Goal: Task Accomplishment & Management: Use online tool/utility

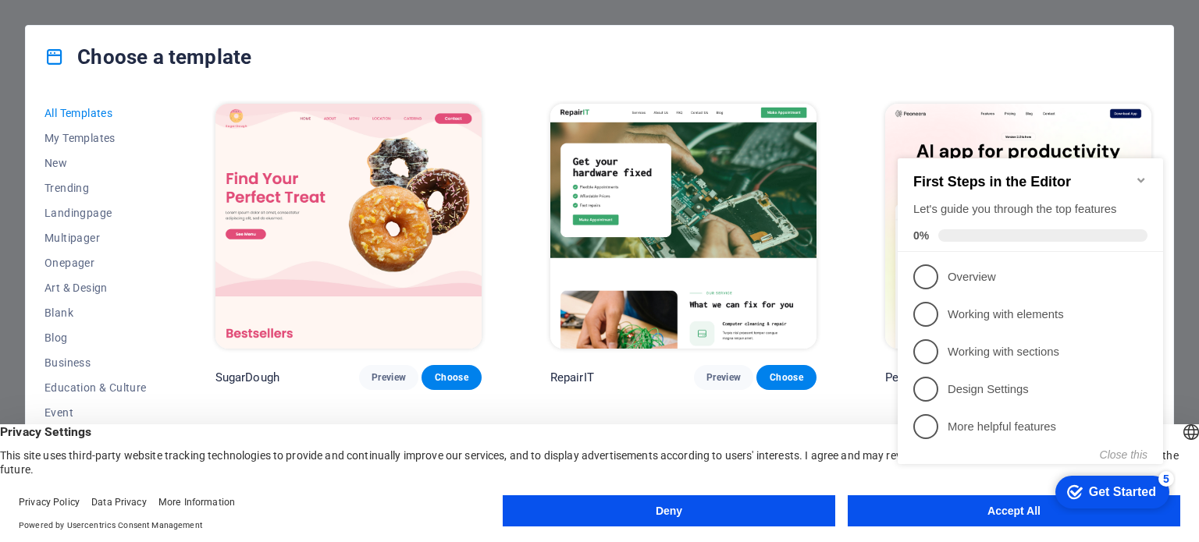
click at [1142, 176] on icon "Minimize checklist" at bounding box center [1141, 180] width 12 height 12
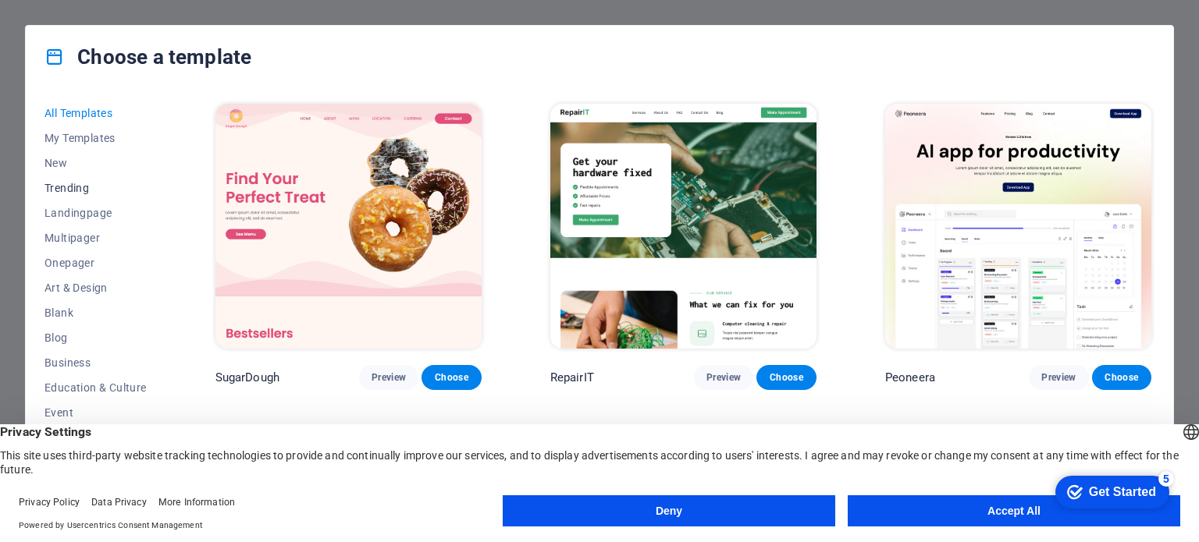
scroll to position [78, 0]
click at [62, 286] on span "Business" at bounding box center [95, 285] width 102 height 12
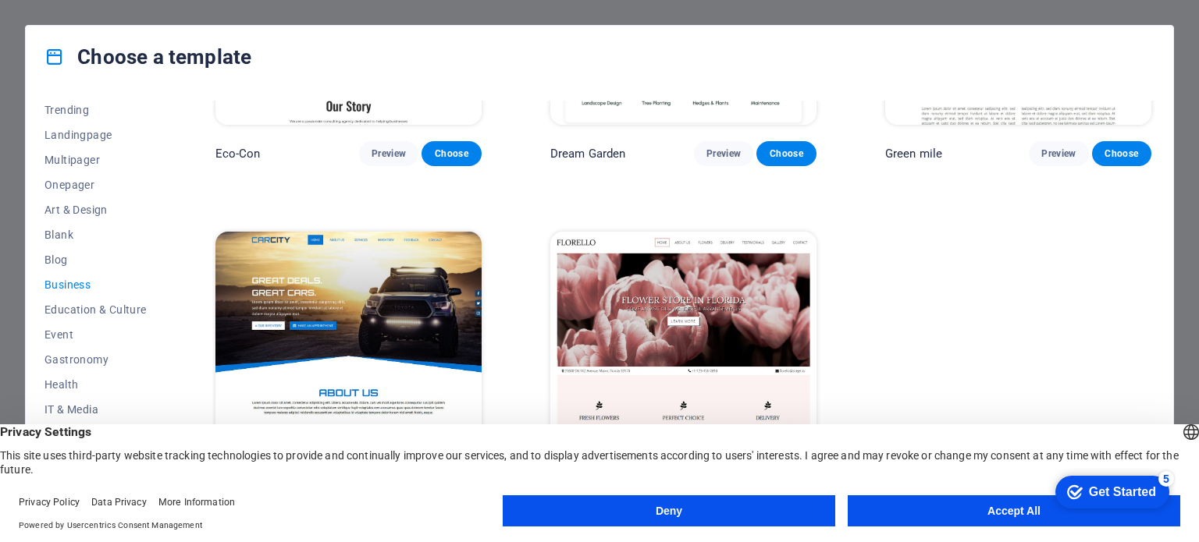
scroll to position [240, 0]
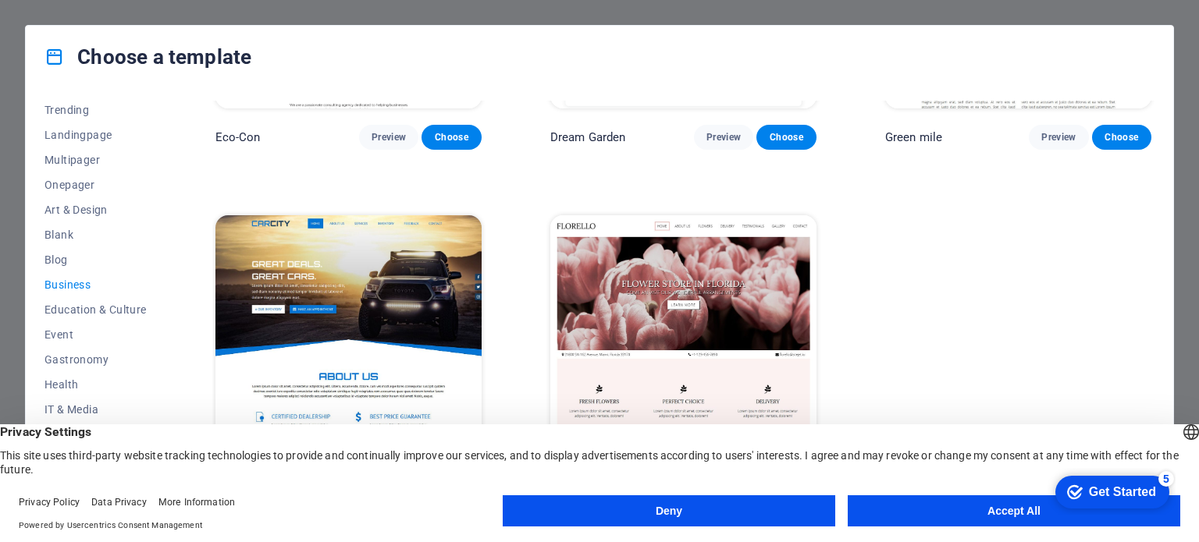
click at [1023, 505] on button "Accept All" at bounding box center [1013, 511] width 332 height 31
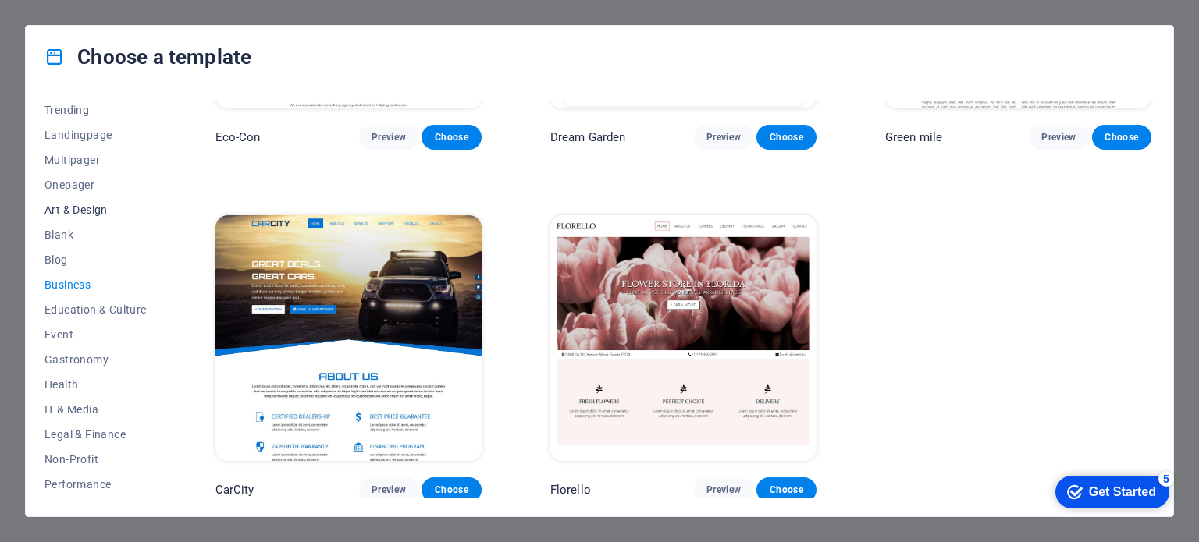
click at [90, 209] on span "Art & Design" at bounding box center [95, 210] width 102 height 12
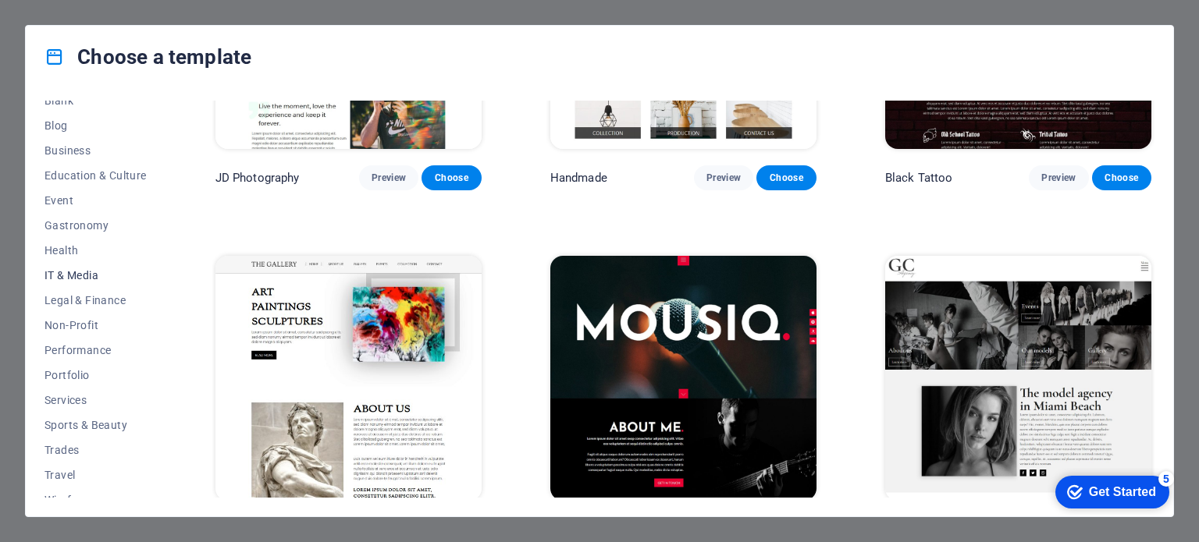
scroll to position [226, 0]
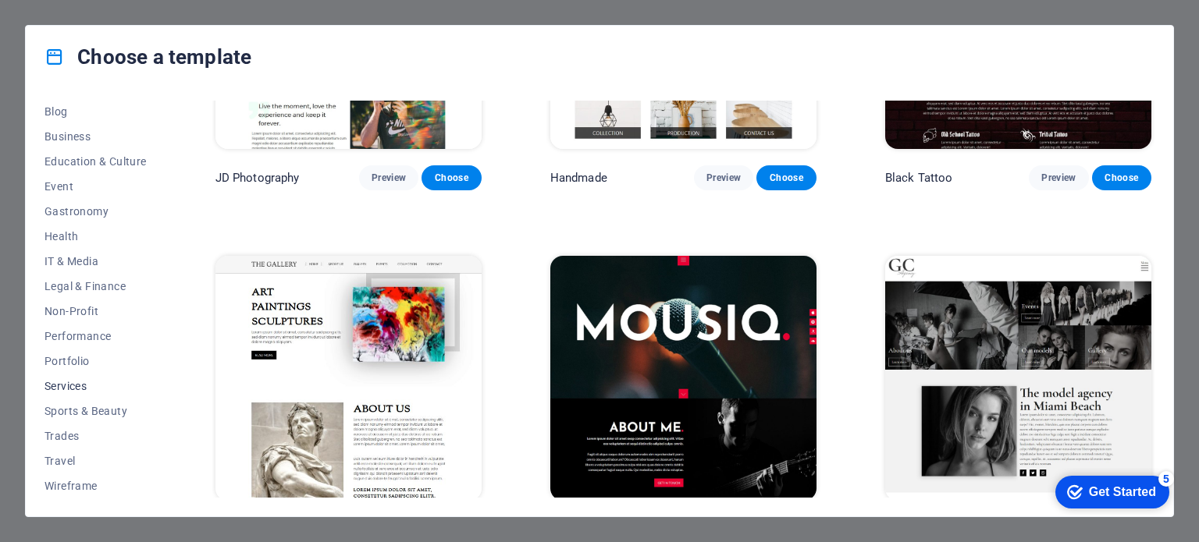
click at [76, 383] on span "Services" at bounding box center [95, 386] width 102 height 12
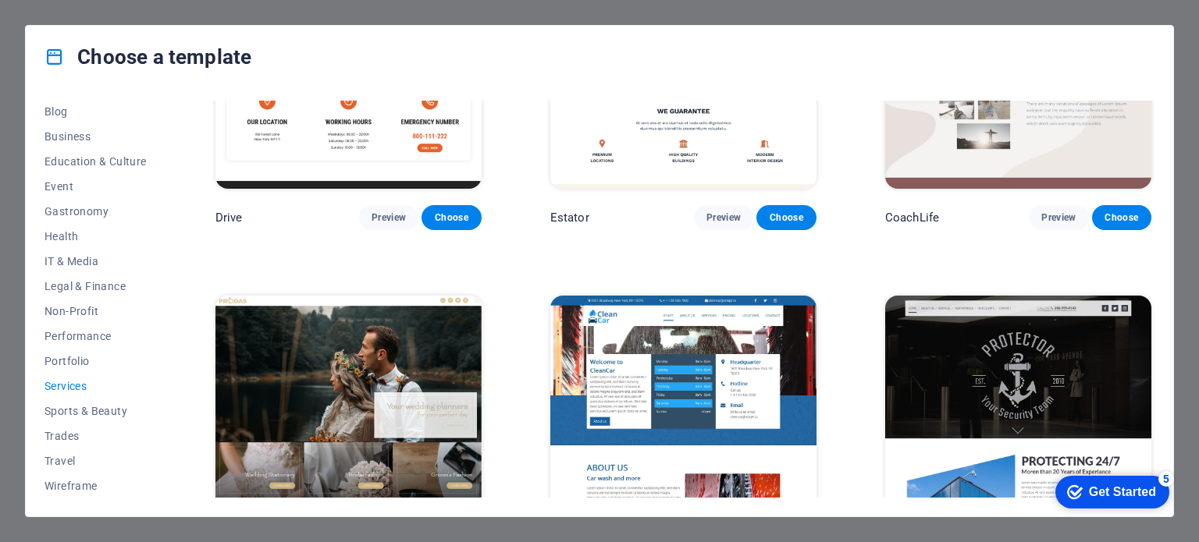
scroll to position [943, 0]
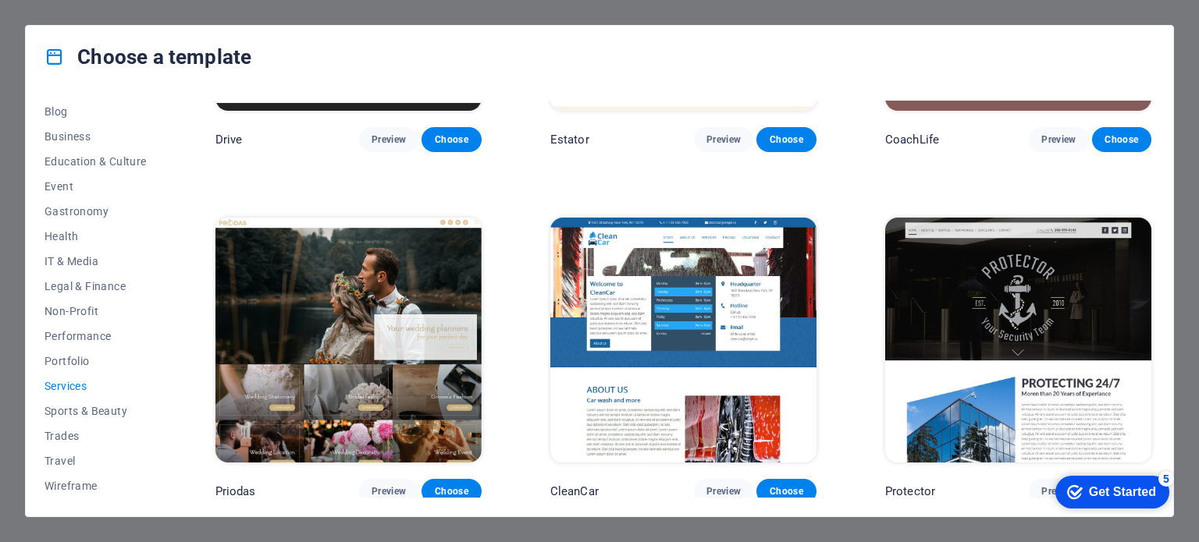
click at [687, 290] on img at bounding box center [683, 340] width 266 height 245
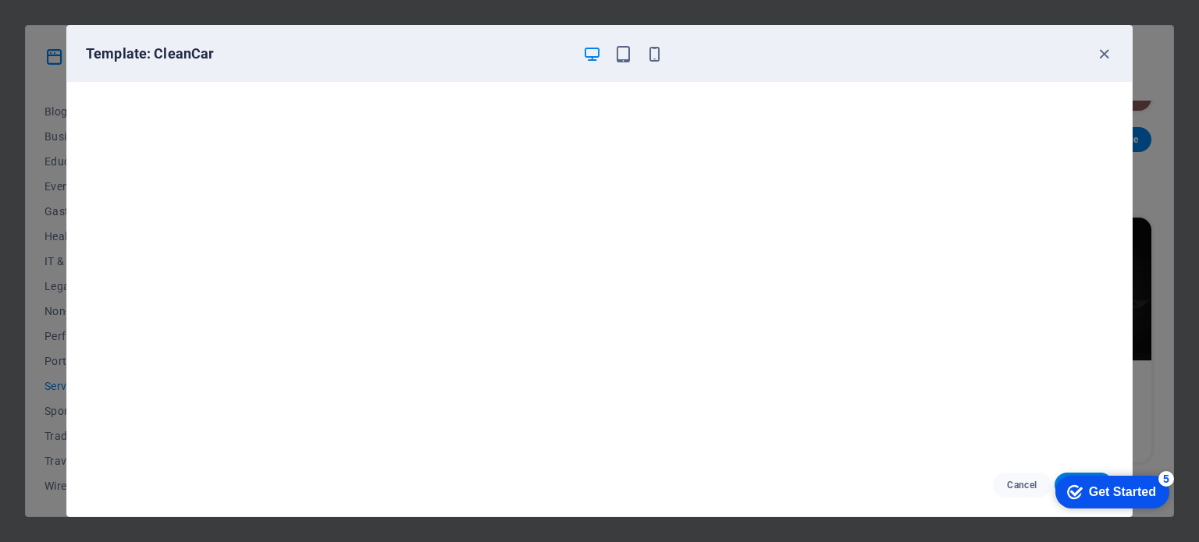
click at [1105, 492] on div "Get Started" at bounding box center [1122, 492] width 67 height 14
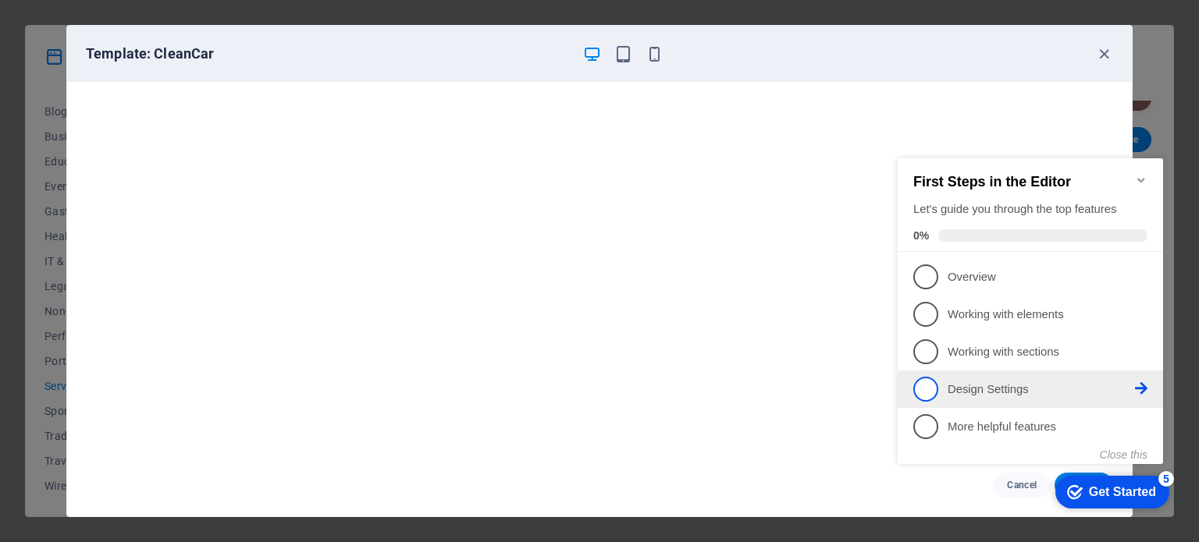
click at [993, 393] on p "Design Settings - incomplete" at bounding box center [1040, 390] width 187 height 16
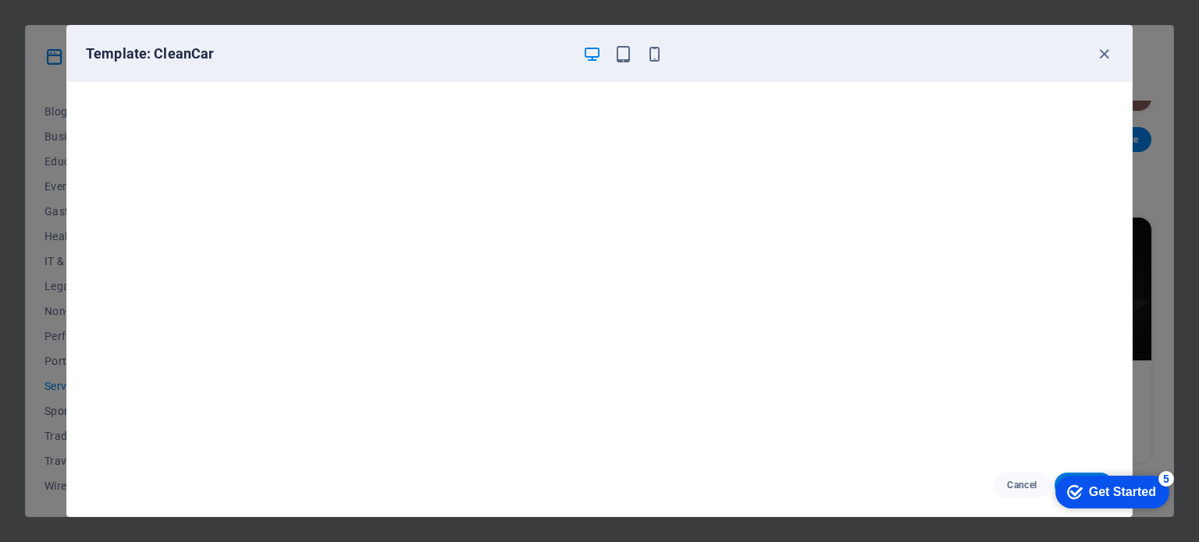
drag, startPoint x: 809, startPoint y: 42, endPoint x: 741, endPoint y: 11, distance: 74.7
click at [741, 11] on div "Template: CleanCar Cancel Choose" at bounding box center [599, 271] width 1199 height 542
click at [1072, 492] on icon "Get Started 5 items remaining, 0% complete" at bounding box center [1075, 492] width 16 height 14
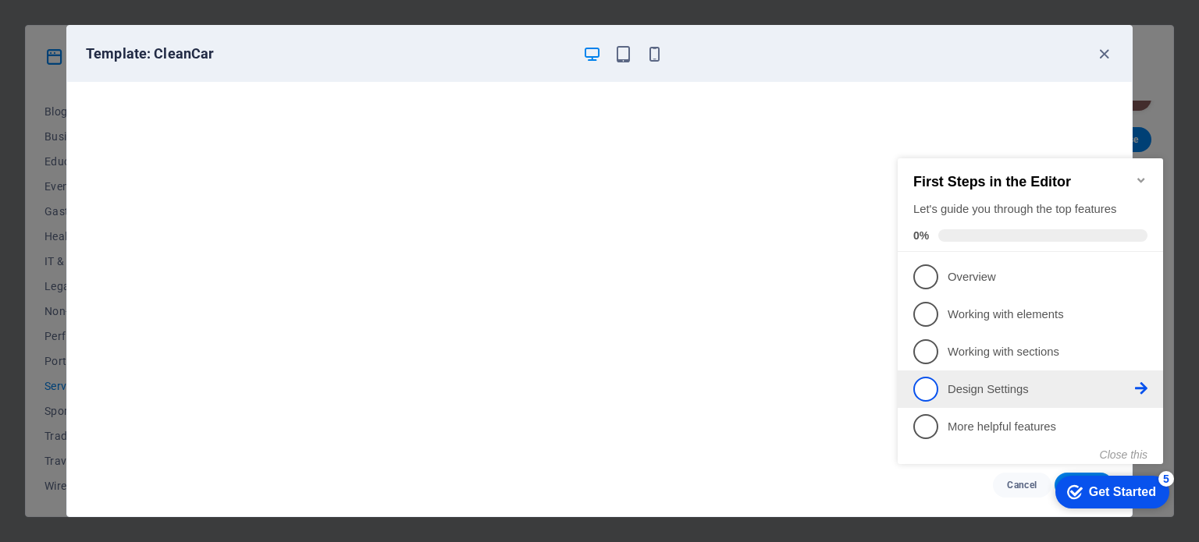
click at [995, 389] on p "Design Settings - incomplete" at bounding box center [1040, 390] width 187 height 16
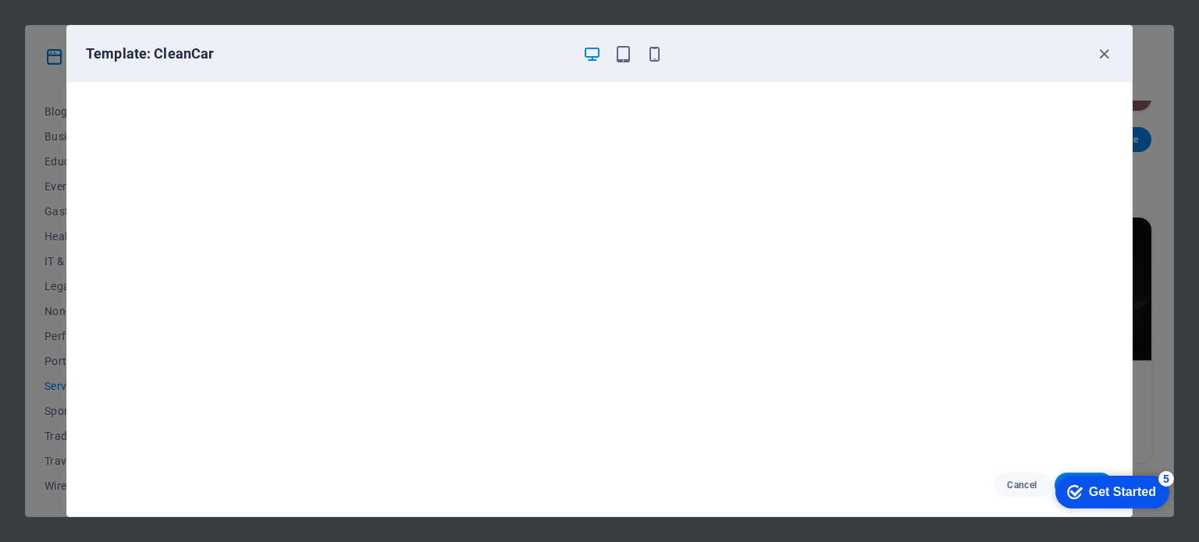
click at [1095, 474] on div "checkmark Get Started 5 First Steps in the Editor Let's guide you through the t…" at bounding box center [1109, 491] width 133 height 47
click at [1094, 472] on div "checkmark Get Started 5 First Steps in the Editor Let's guide you through the t…" at bounding box center [1109, 491] width 133 height 47
drag, startPoint x: 1163, startPoint y: 480, endPoint x: 2210, endPoint y: 915, distance: 1133.4
click at [1167, 468] on html "checkmark Get Started 5 First Steps in the Editor Let's guide you through the t…" at bounding box center [1109, 491] width 133 height 47
click at [401, 41] on div "Template: CleanCar" at bounding box center [599, 54] width 1064 height 56
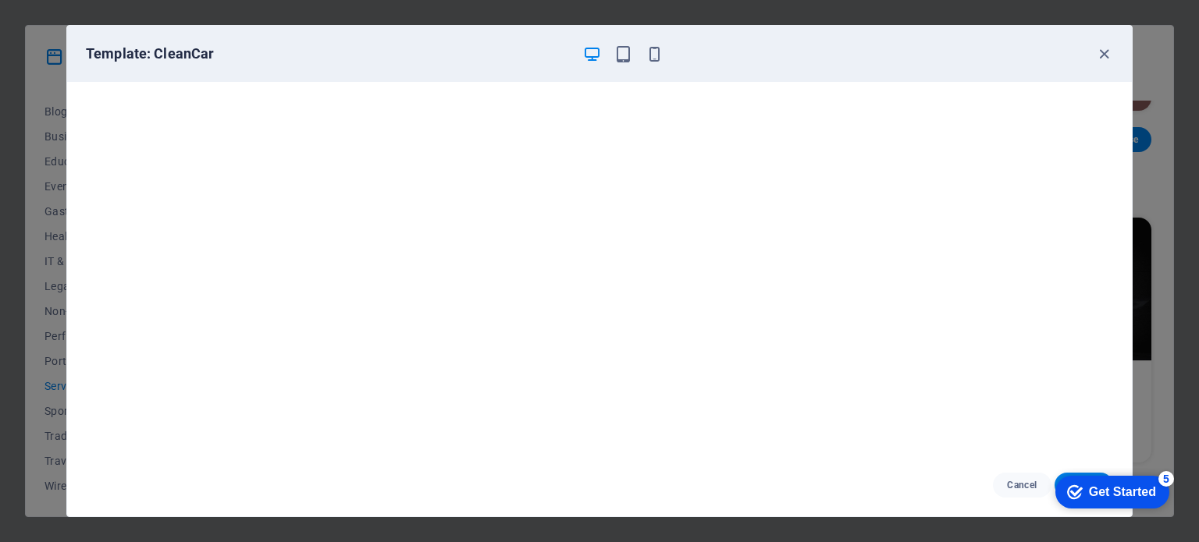
click at [1079, 476] on div "checkmark Get Started 5" at bounding box center [1112, 492] width 114 height 33
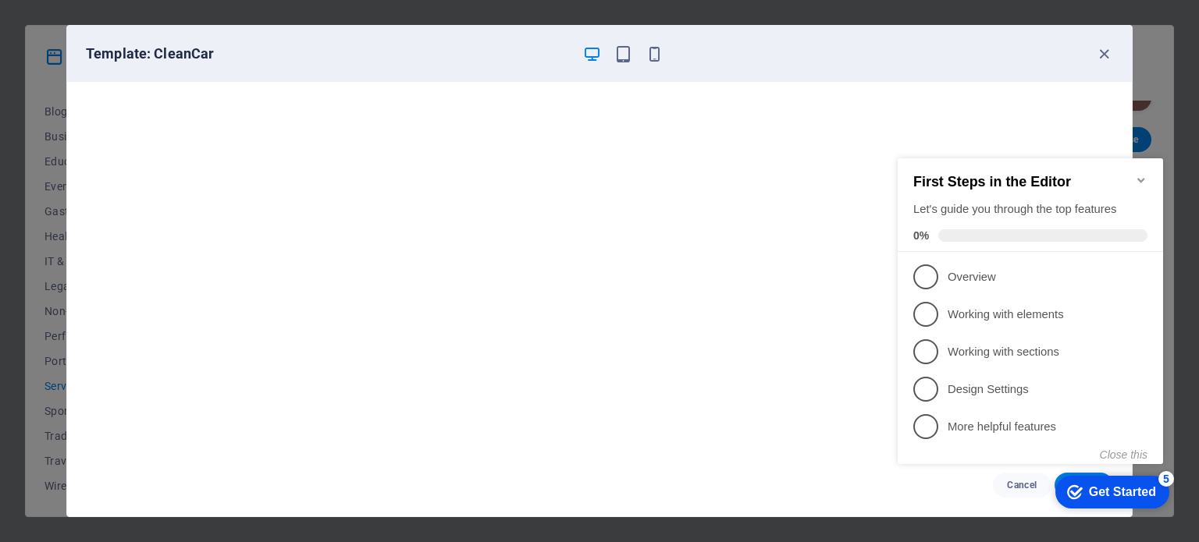
click at [1079, 476] on div "checkmark Get Started 5" at bounding box center [1112, 492] width 114 height 33
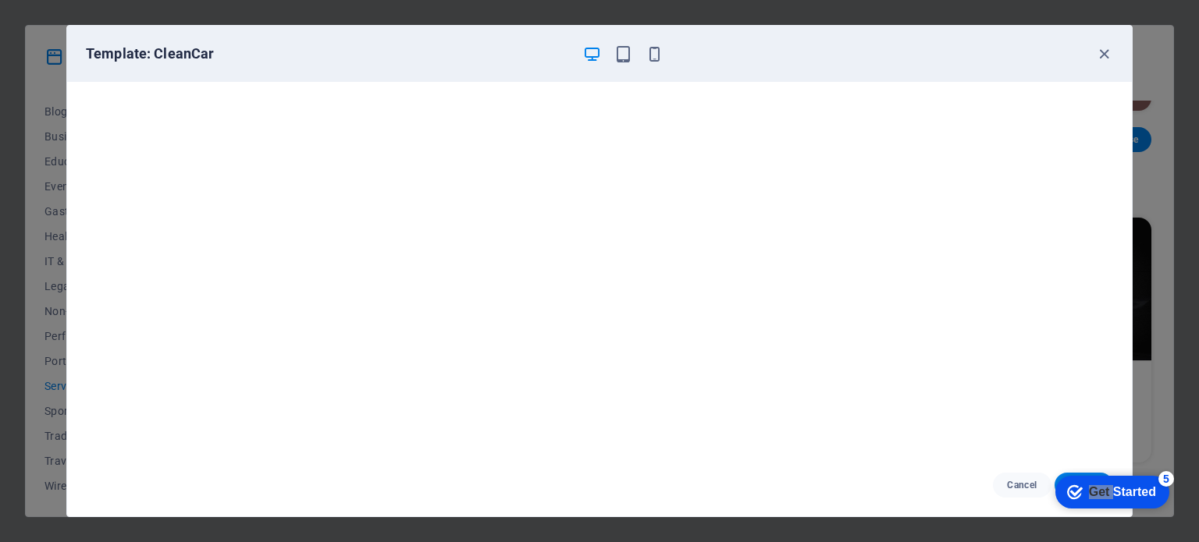
click at [1169, 509] on div "checkmark Get Started 5" at bounding box center [1112, 492] width 114 height 33
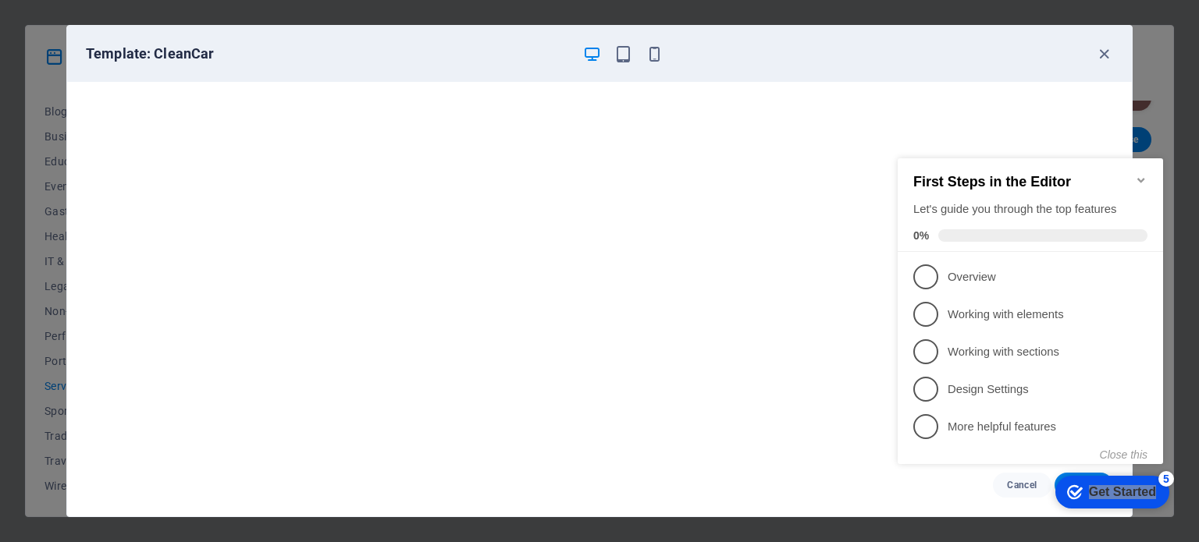
click at [1079, 476] on div "checkmark Get Started 5" at bounding box center [1112, 492] width 114 height 33
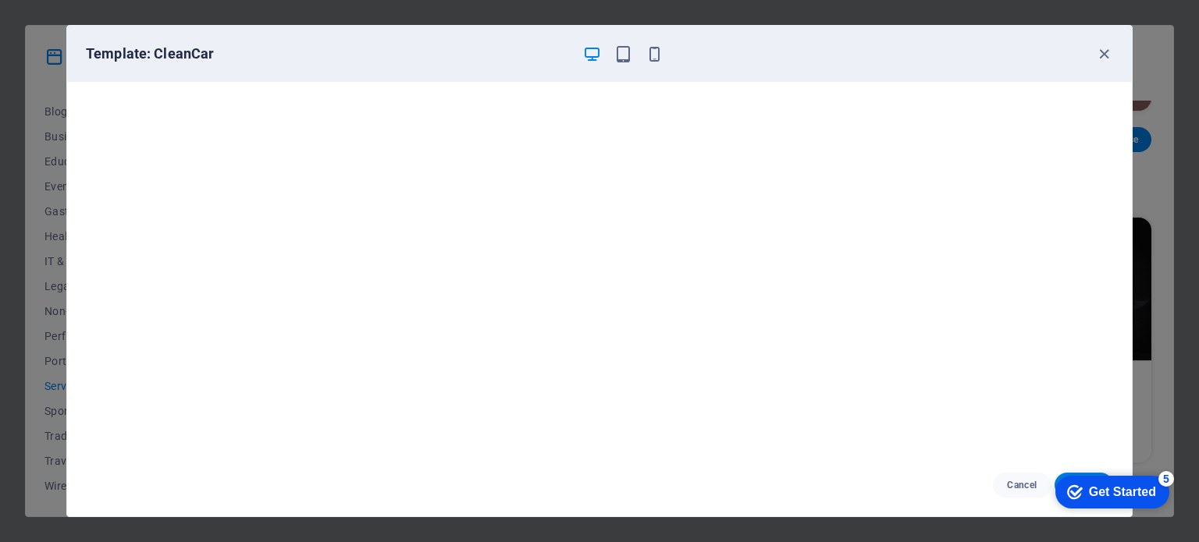
click at [1082, 500] on icon "checkmark" at bounding box center [1075, 493] width 16 height 16
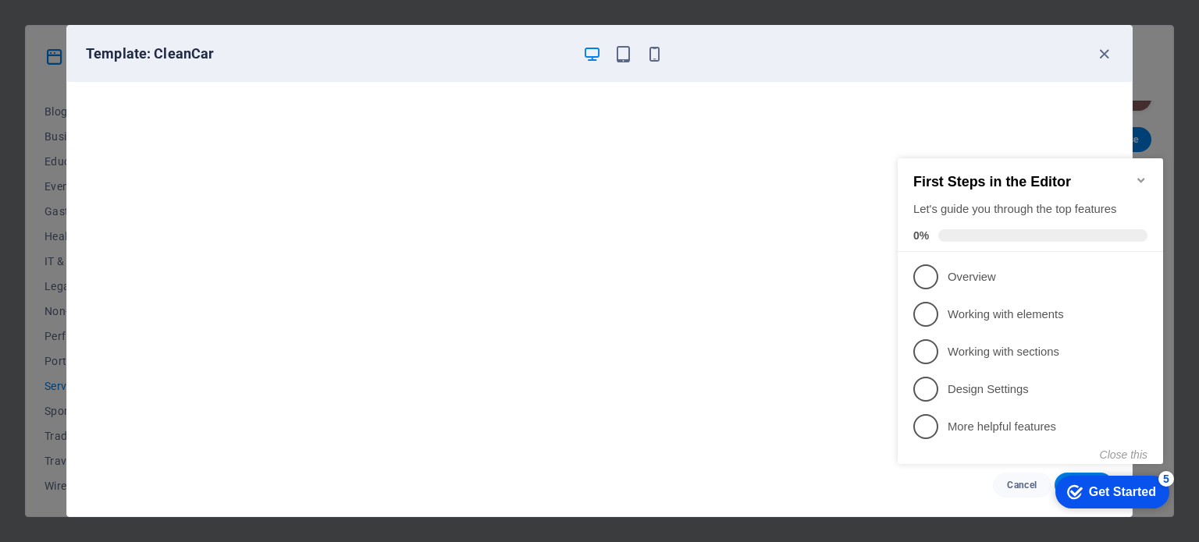
click at [1095, 493] on div "Get Started" at bounding box center [1122, 492] width 67 height 14
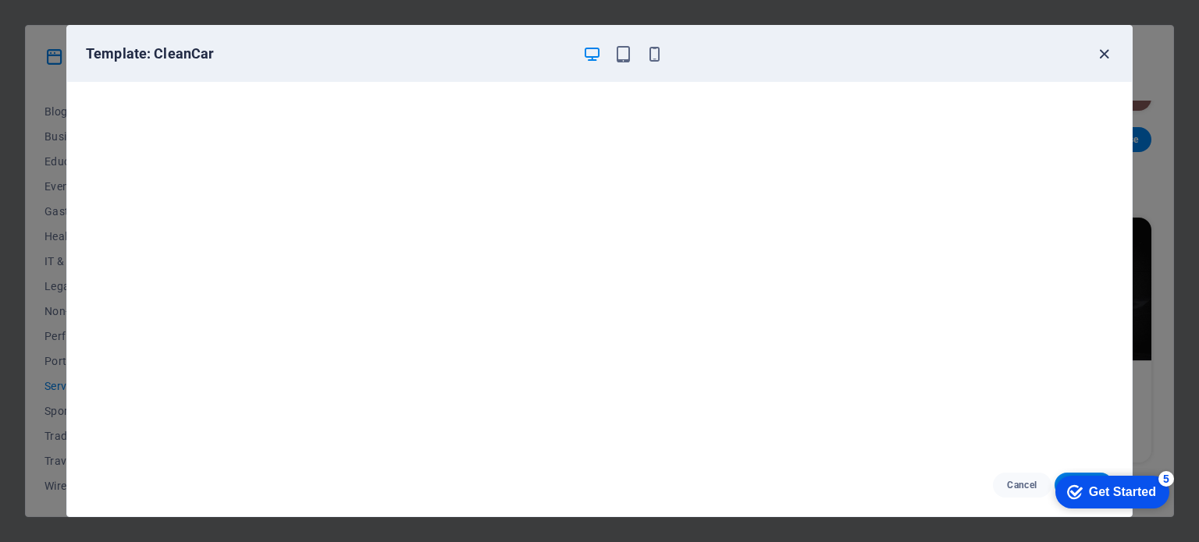
click at [1101, 55] on icon "button" at bounding box center [1104, 54] width 18 height 18
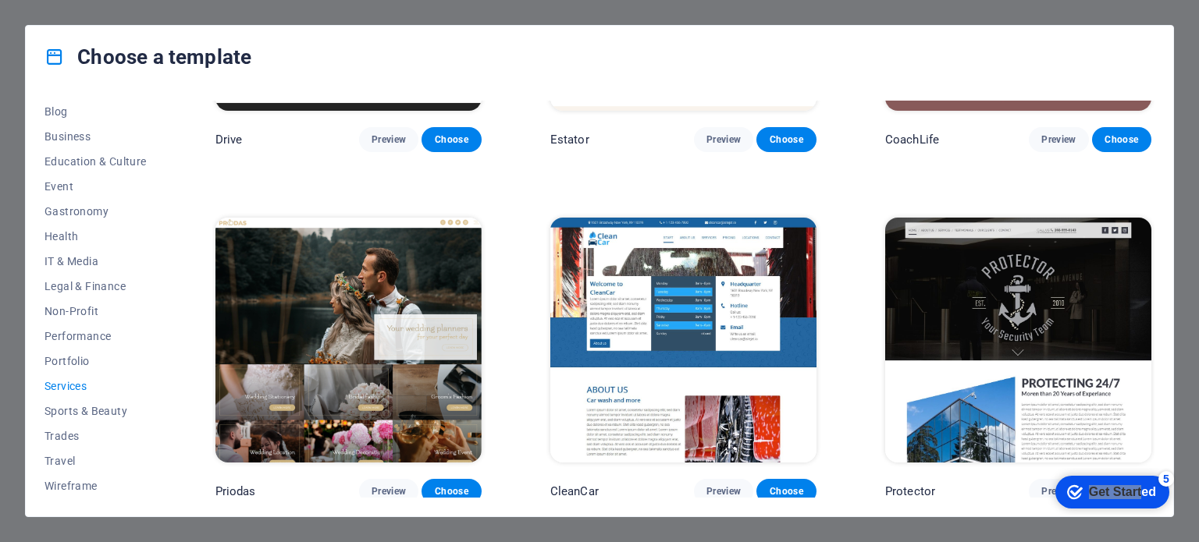
drag, startPoint x: 1142, startPoint y: 492, endPoint x: 2175, endPoint y: 911, distance: 1113.9
click at [1132, 468] on html "checkmark Get Started 5 First Steps in the Editor Let's guide you through the t…" at bounding box center [1109, 491] width 133 height 47
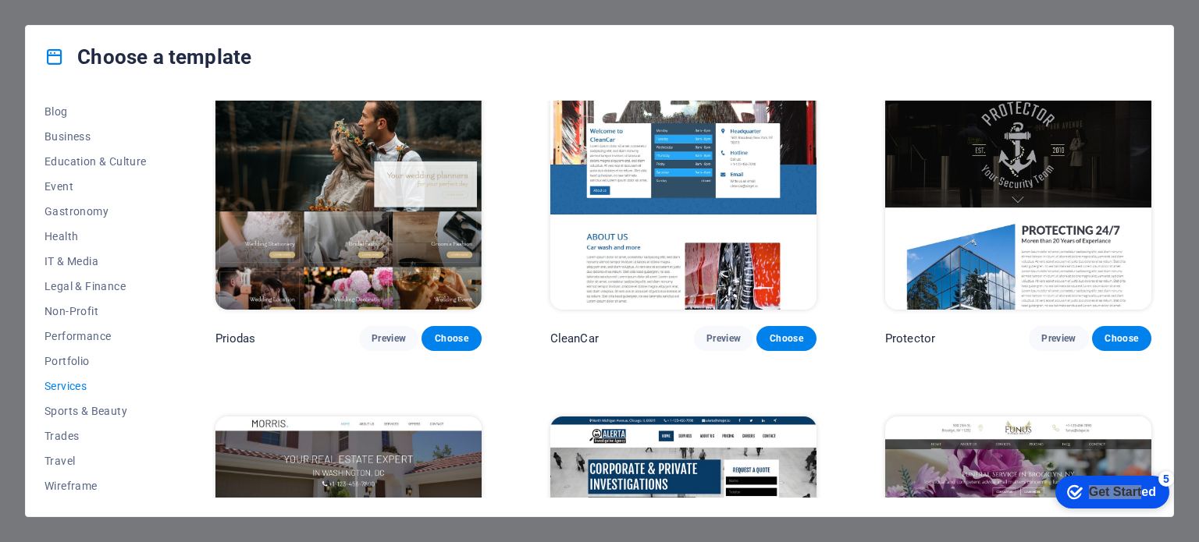
scroll to position [1099, 0]
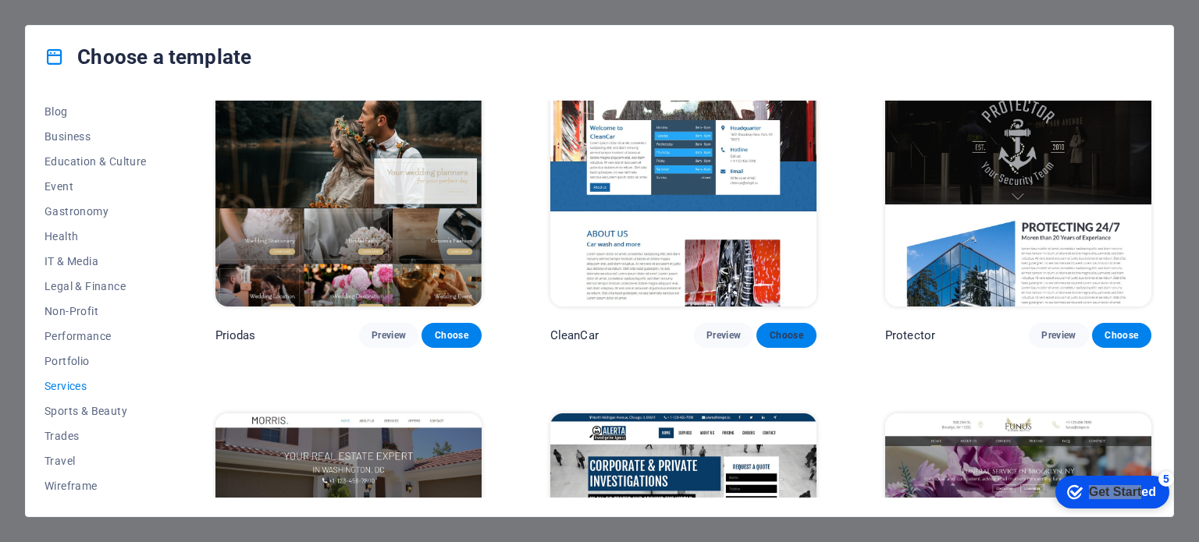
click at [792, 329] on span "Choose" at bounding box center [786, 335] width 34 height 12
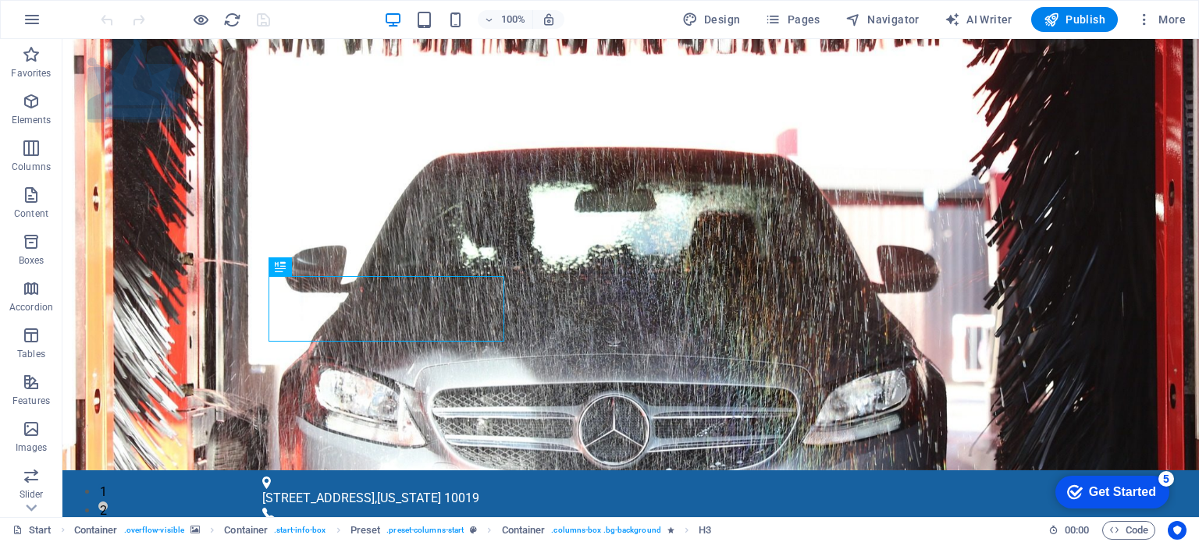
click at [1115, 491] on div "Get Started" at bounding box center [1122, 492] width 67 height 14
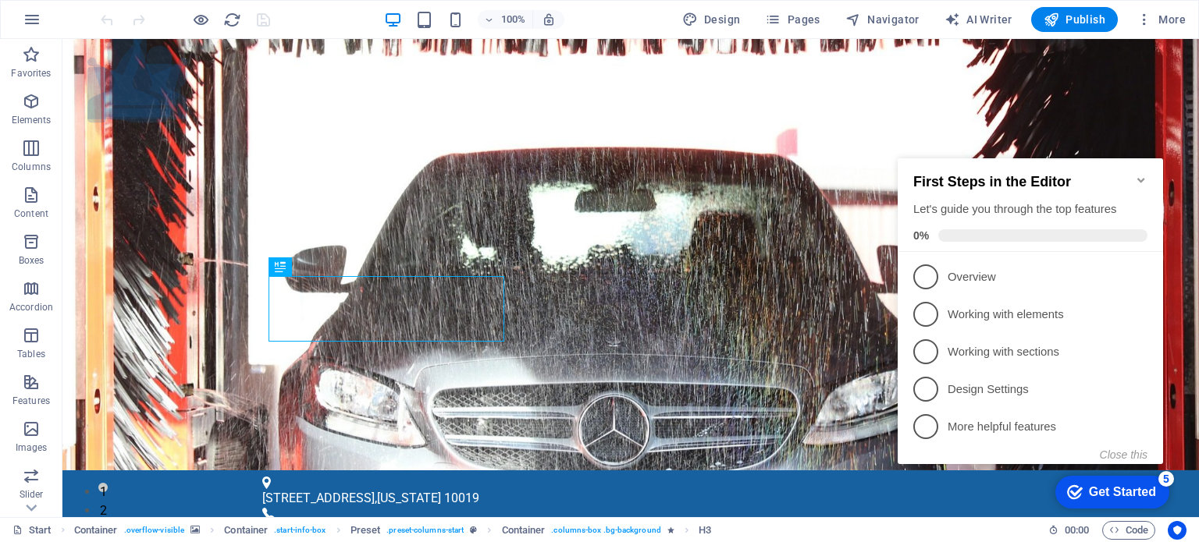
click at [1139, 176] on icon "Minimize checklist" at bounding box center [1141, 180] width 12 height 12
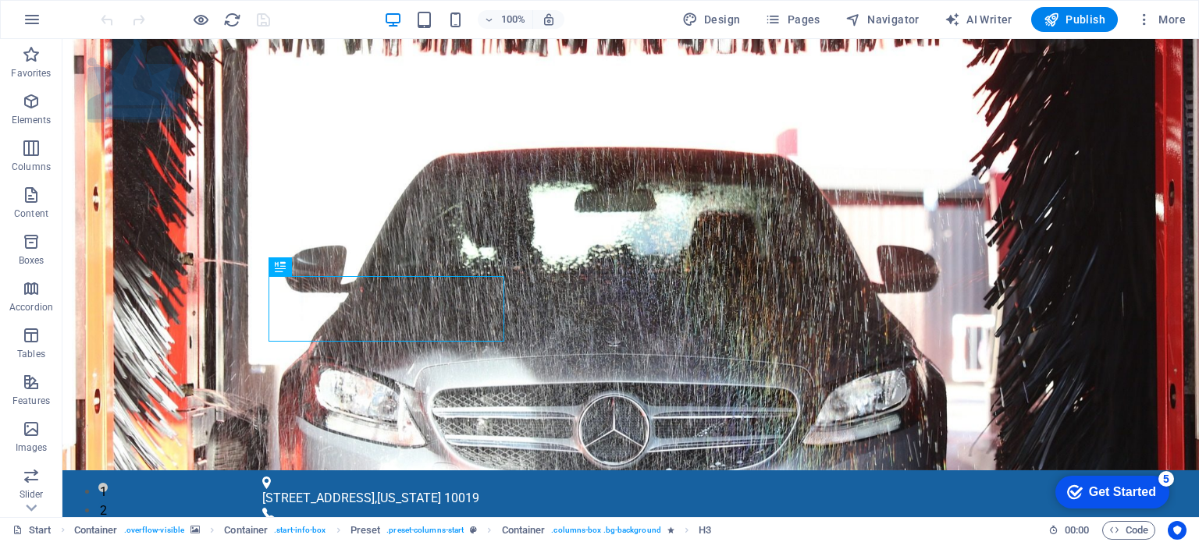
drag, startPoint x: 1125, startPoint y: 502, endPoint x: 1276, endPoint y: 735, distance: 277.7
click at [1124, 502] on div "checkmark Get Started 5" at bounding box center [1112, 492] width 114 height 33
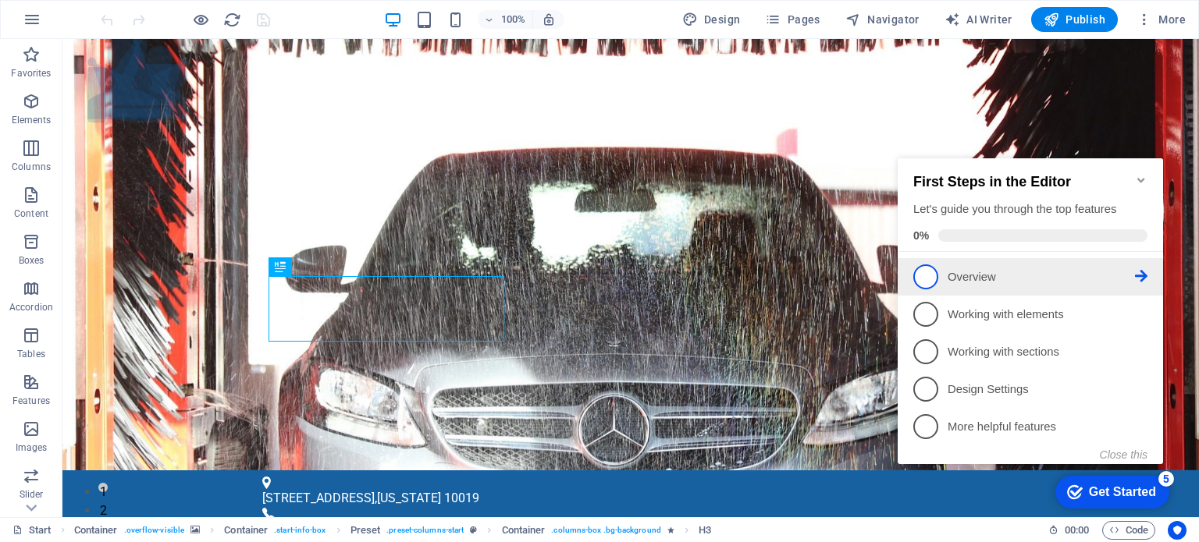
click at [974, 279] on p "Overview - incomplete" at bounding box center [1040, 277] width 187 height 16
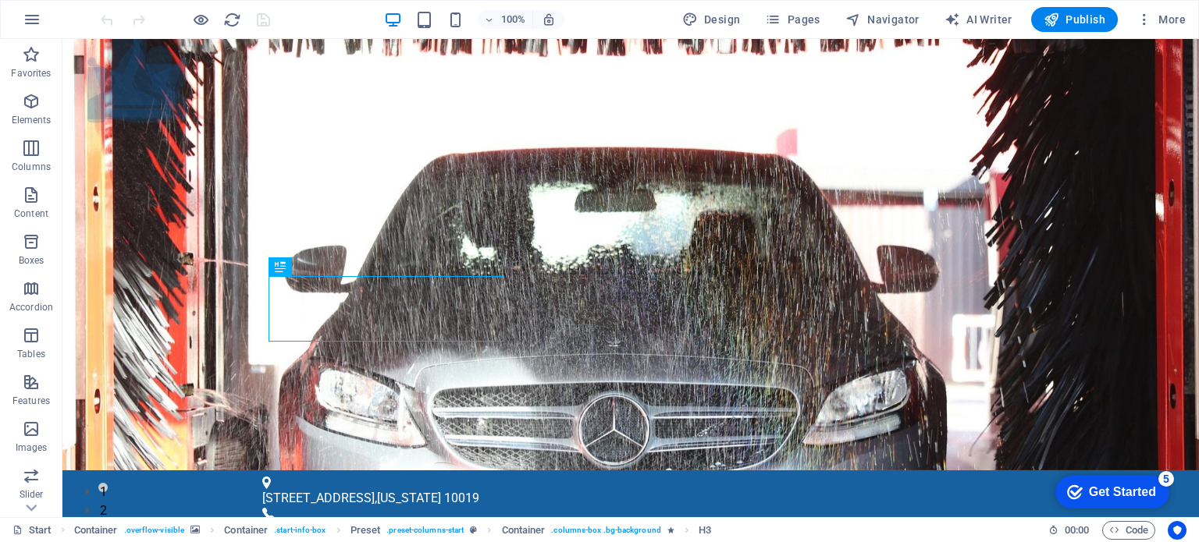
click at [1076, 486] on icon "checkmark" at bounding box center [1075, 493] width 16 height 16
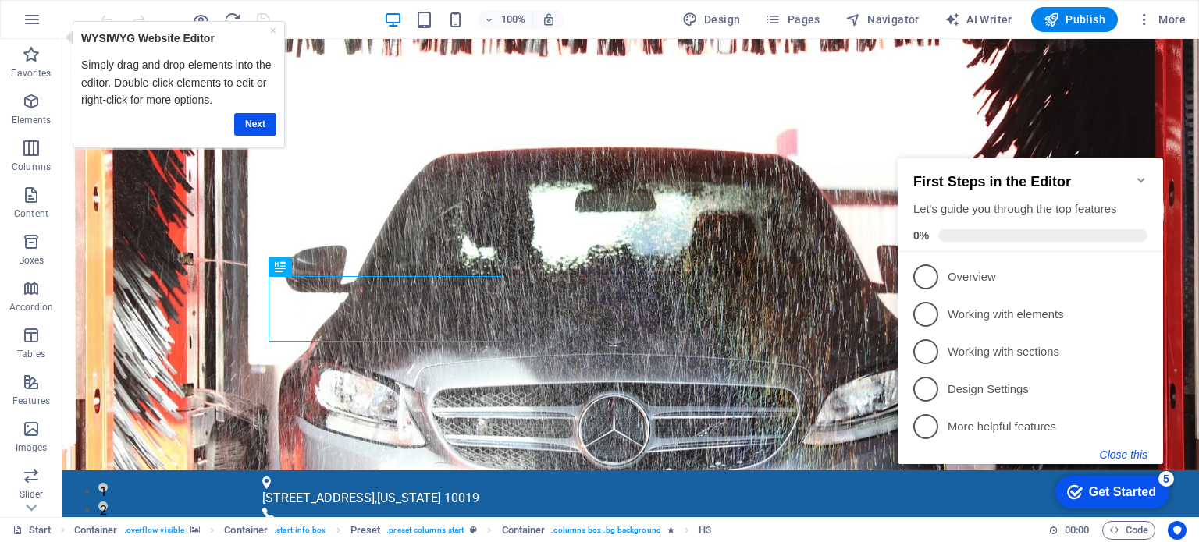
click at [1127, 455] on button "Close this" at bounding box center [1123, 455] width 48 height 12
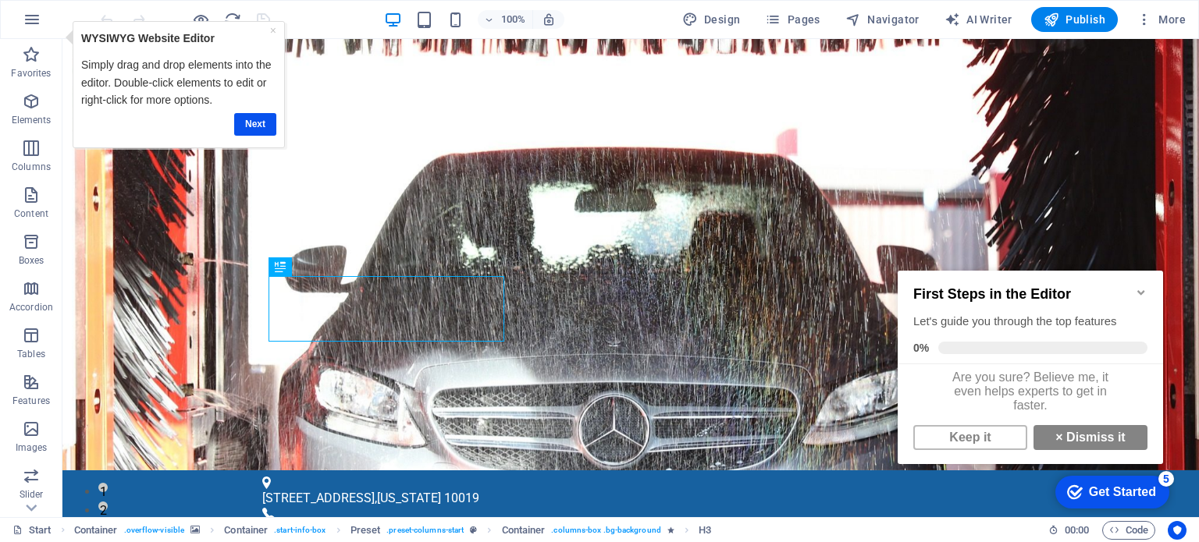
scroll to position [9, 0]
click at [1142, 286] on icon "Minimize checklist" at bounding box center [1141, 292] width 12 height 12
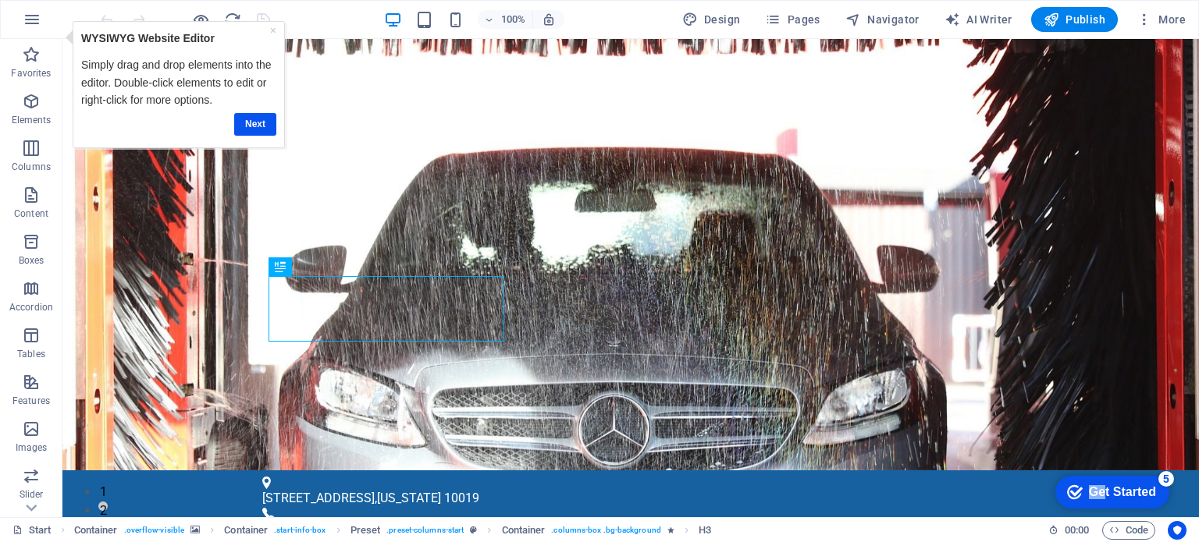
drag, startPoint x: 1099, startPoint y: 494, endPoint x: 1104, endPoint y: 361, distance: 132.7
click at [1104, 468] on html "checkmark Get Started 5 First Steps in the Editor Let's guide you through the t…" at bounding box center [1109, 491] width 133 height 47
